Goal: Information Seeking & Learning: Learn about a topic

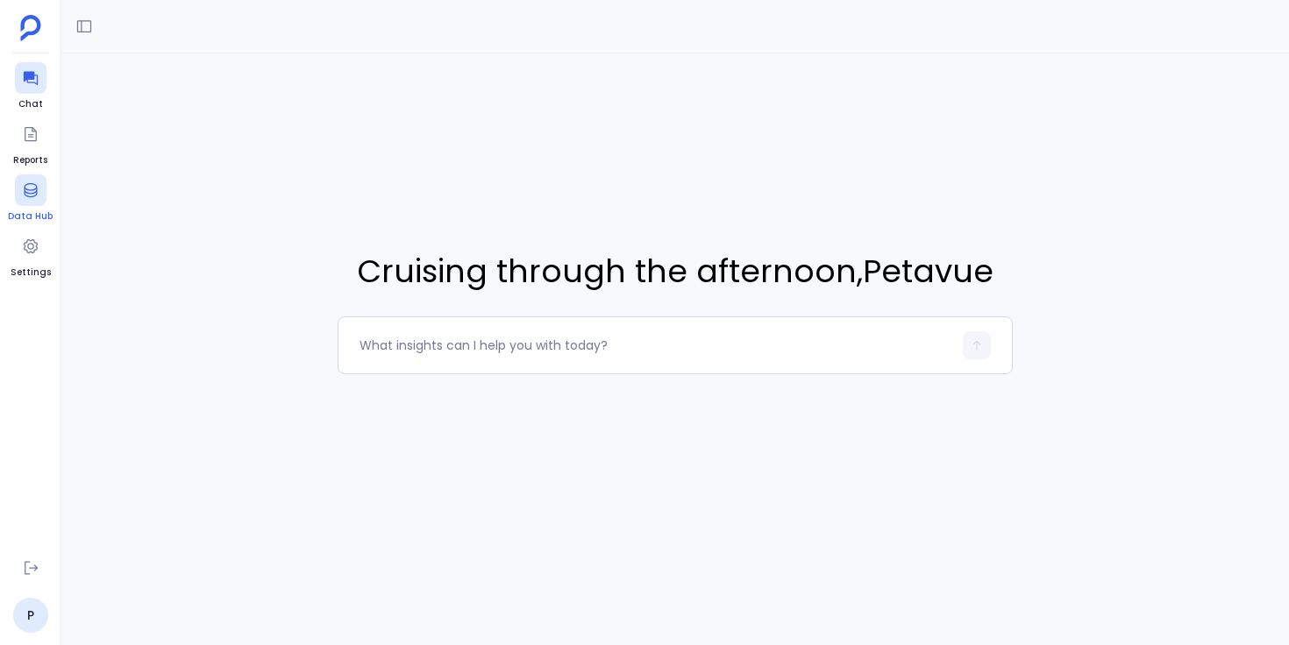
click at [20, 199] on div at bounding box center [31, 190] width 32 height 32
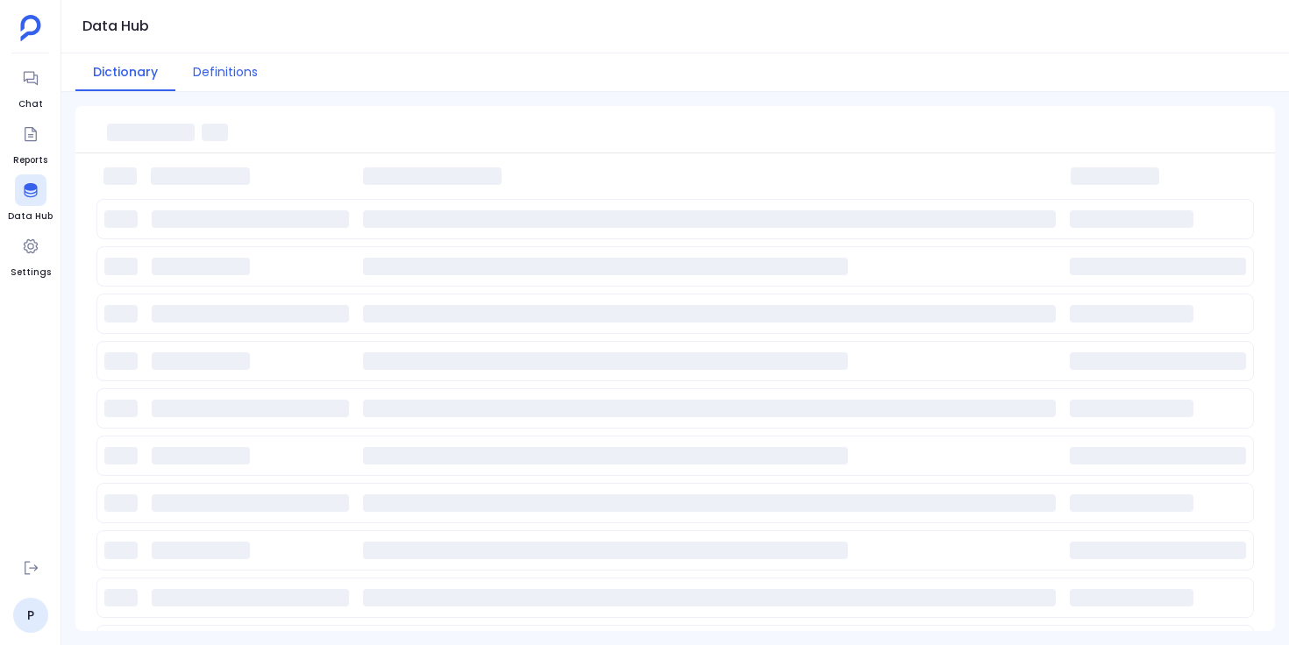
click at [238, 74] on button "Definitions" at bounding box center [225, 72] width 100 height 38
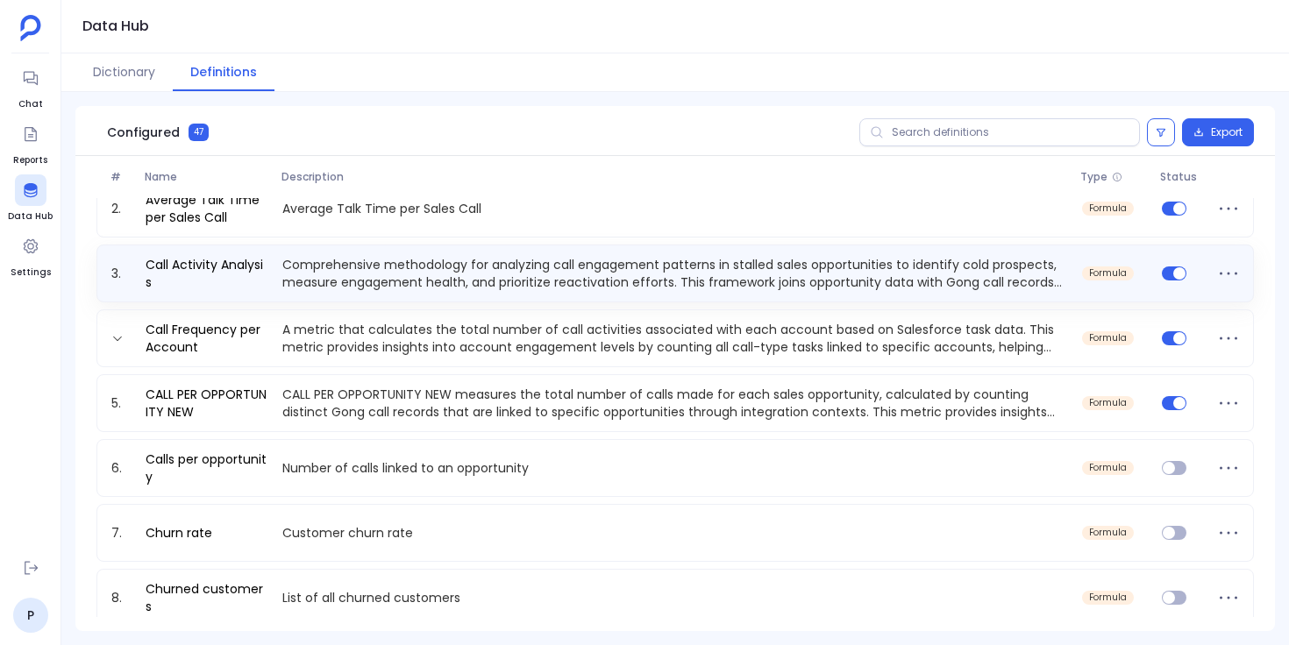
scroll to position [86, 0]
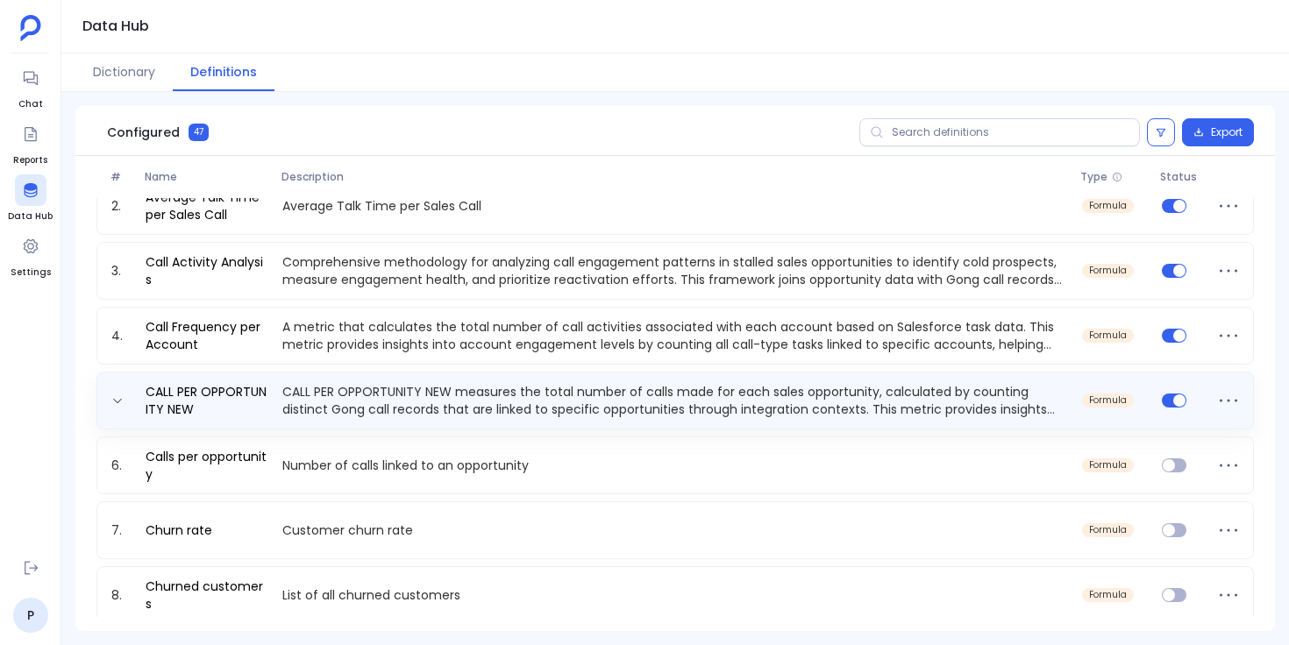
click at [659, 397] on p "CALL PER OPPORTUNITY NEW measures the total number of calls made for each sales…" at bounding box center [674, 400] width 799 height 35
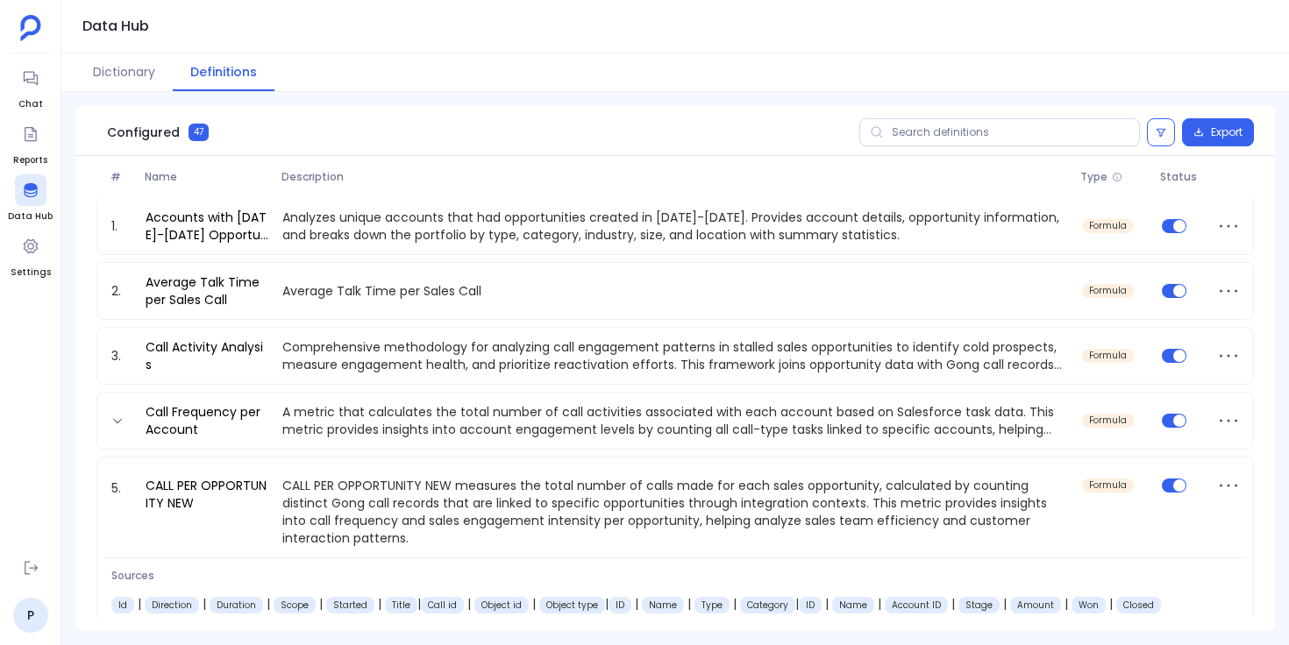
scroll to position [0, 0]
click at [1166, 135] on button at bounding box center [1161, 132] width 28 height 28
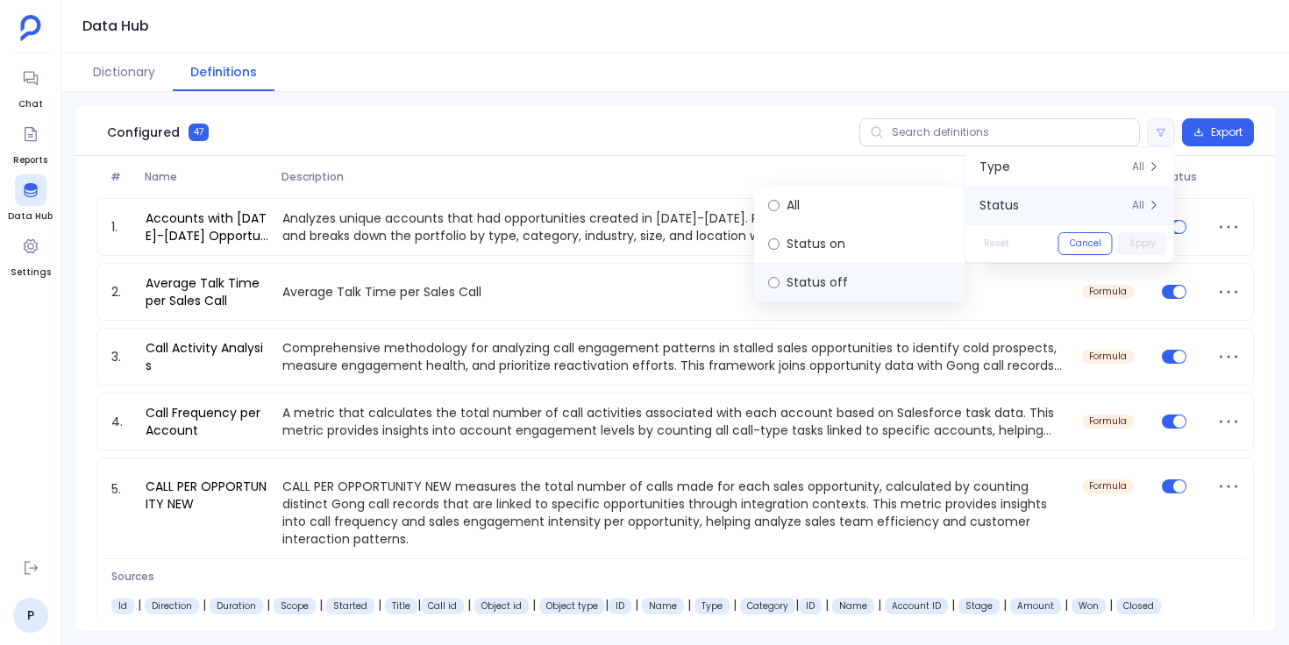
click at [863, 281] on label "Status off" at bounding box center [859, 282] width 210 height 39
click at [1144, 246] on button "Apply" at bounding box center [1142, 243] width 49 height 23
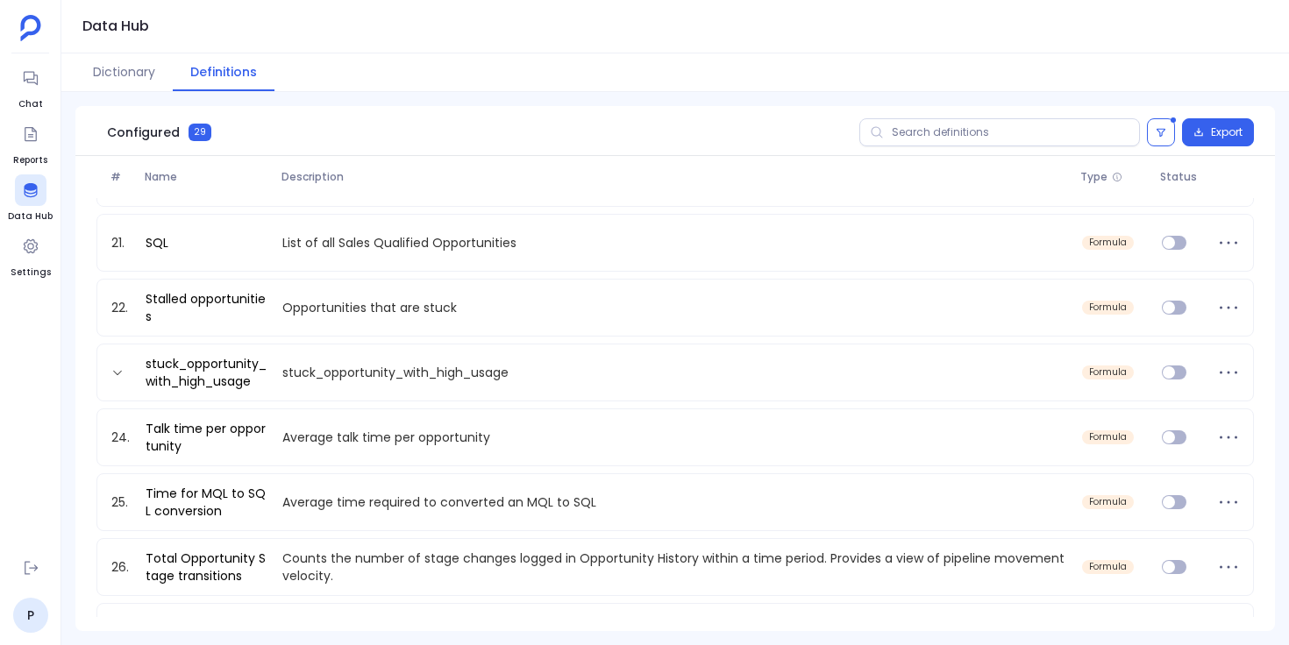
scroll to position [1264, 0]
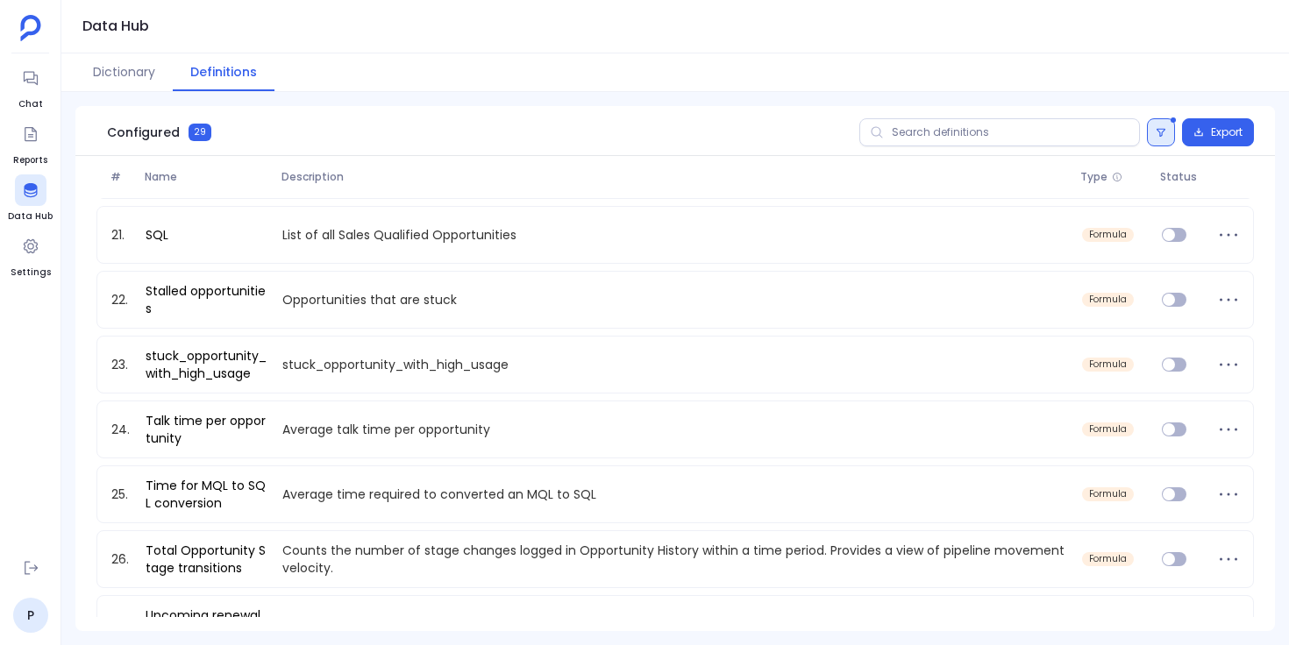
click at [1162, 129] on icon at bounding box center [1160, 132] width 11 height 11
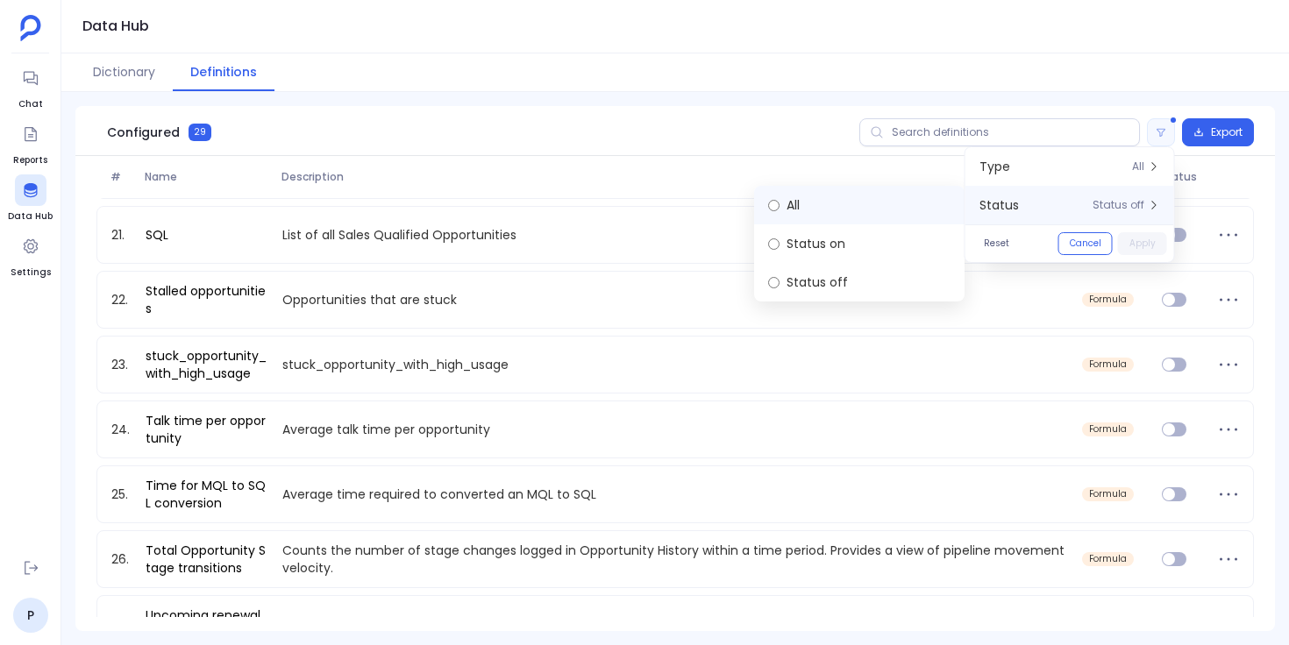
click at [869, 202] on label "All" at bounding box center [859, 205] width 210 height 39
click at [1148, 244] on button "Apply" at bounding box center [1142, 243] width 49 height 23
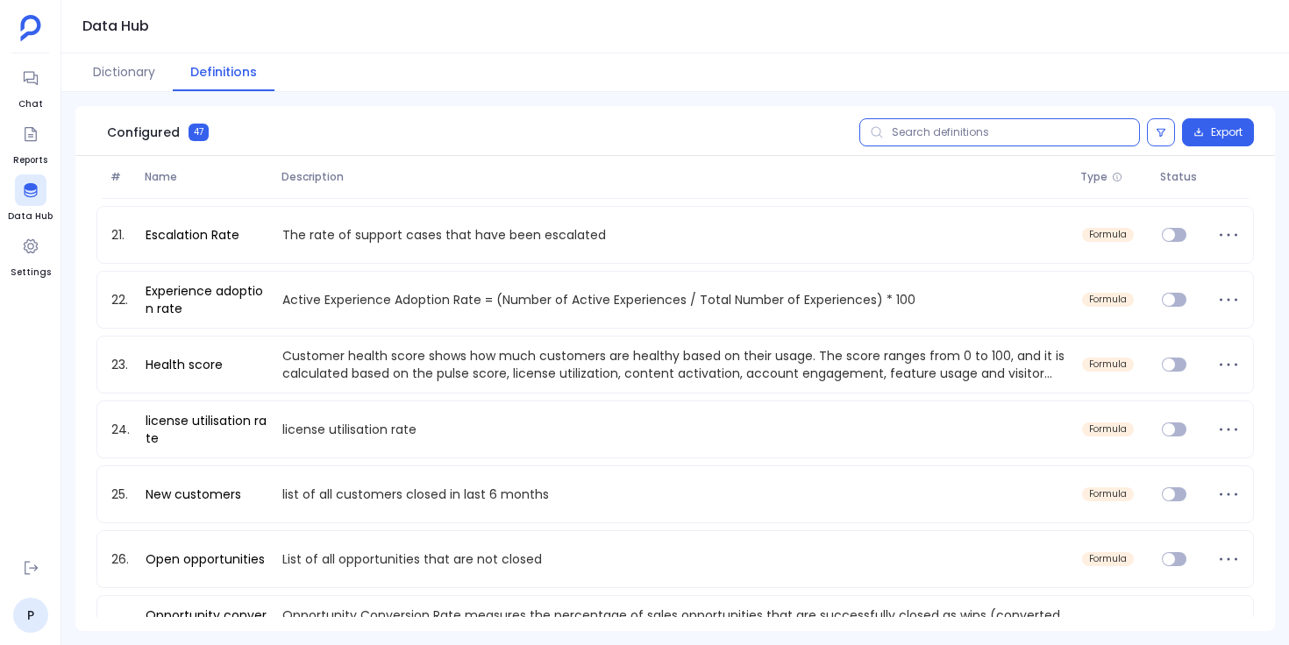
click at [1010, 136] on input "text" at bounding box center [999, 132] width 281 height 28
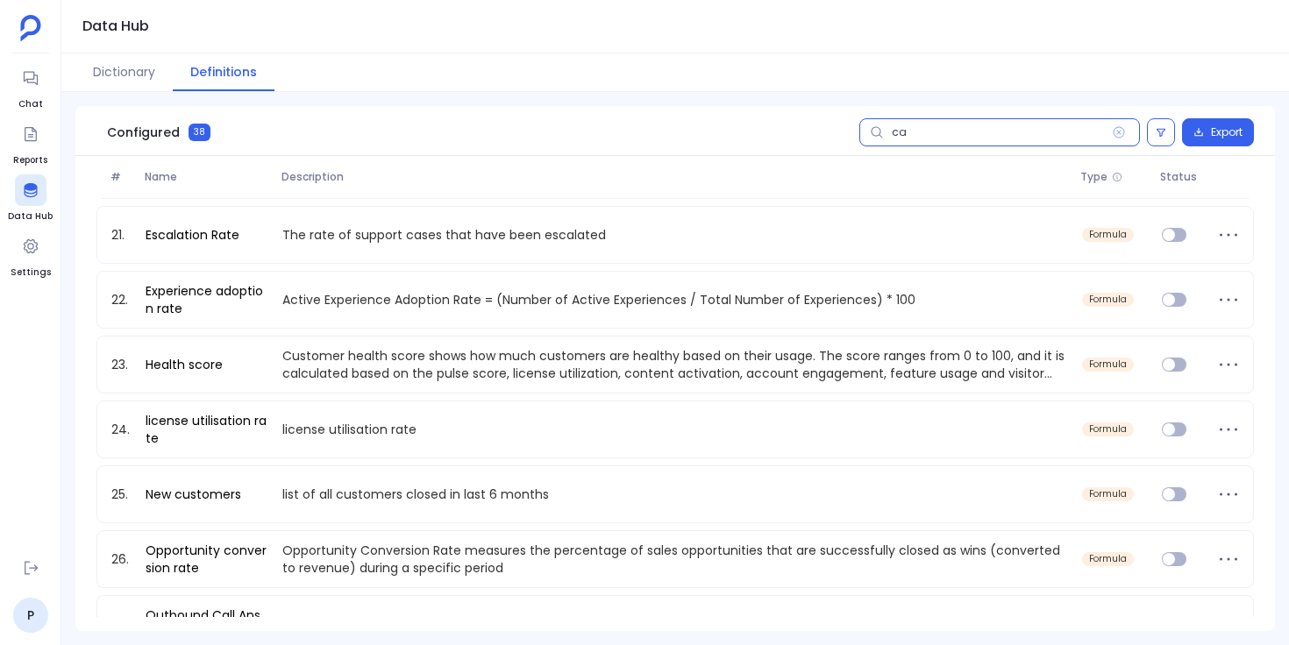
scroll to position [281, 0]
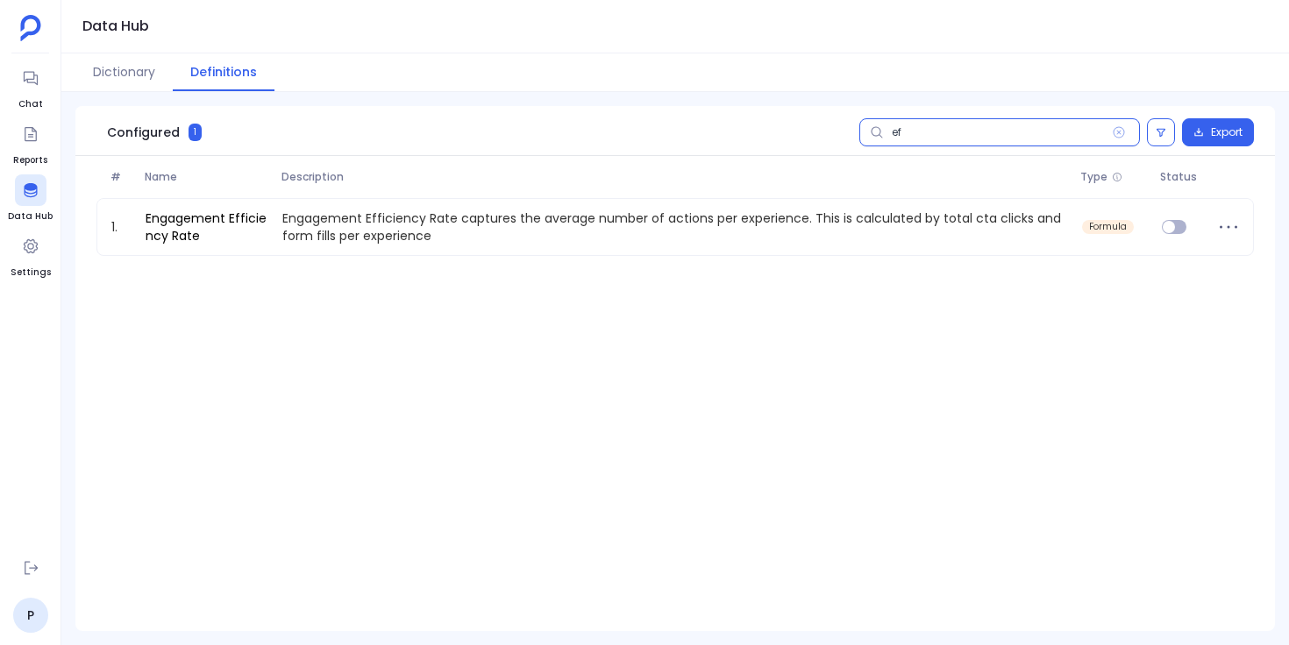
type input "eff"
